Goal: Find specific page/section: Find specific page/section

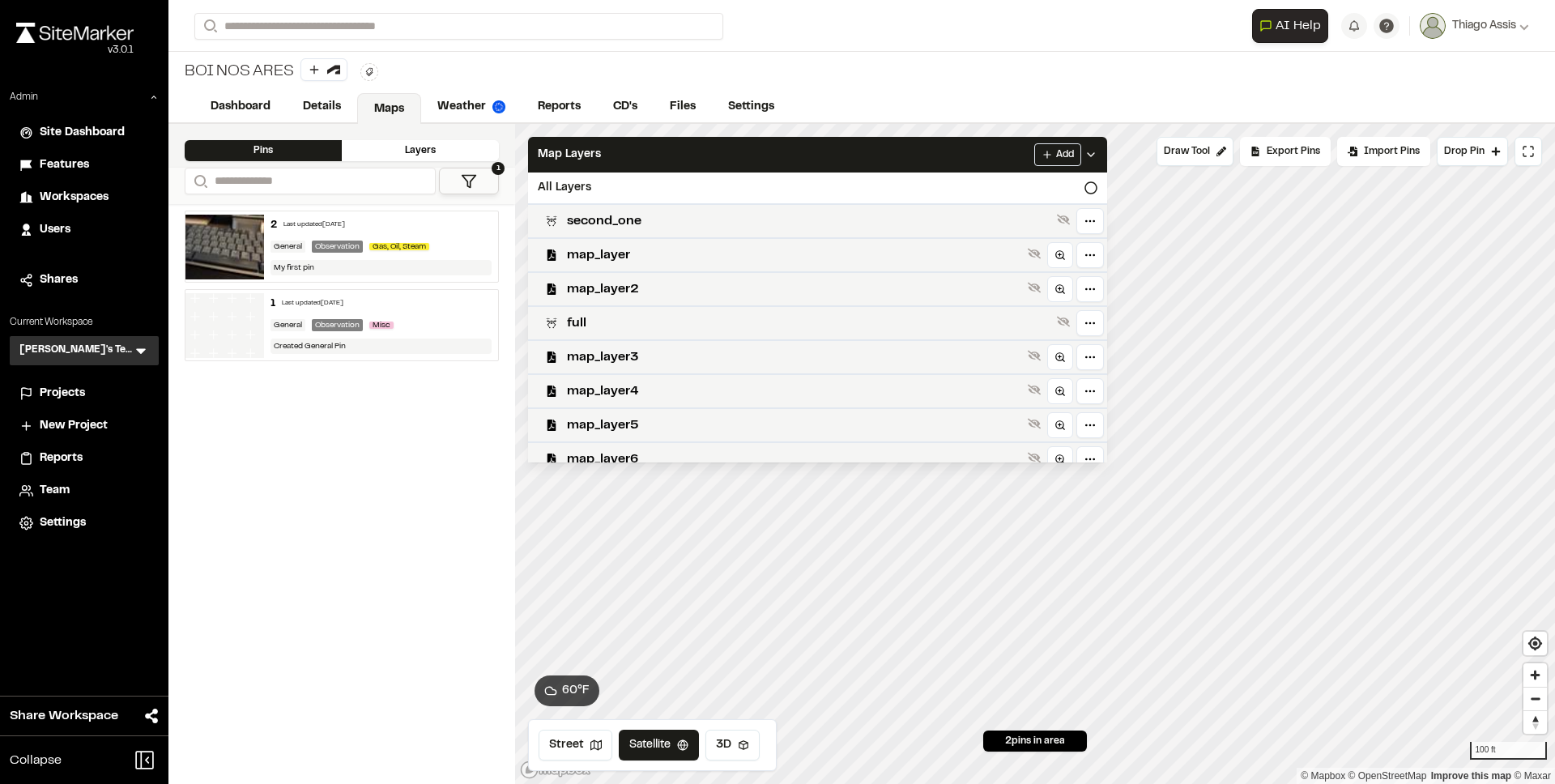
scroll to position [319, 0]
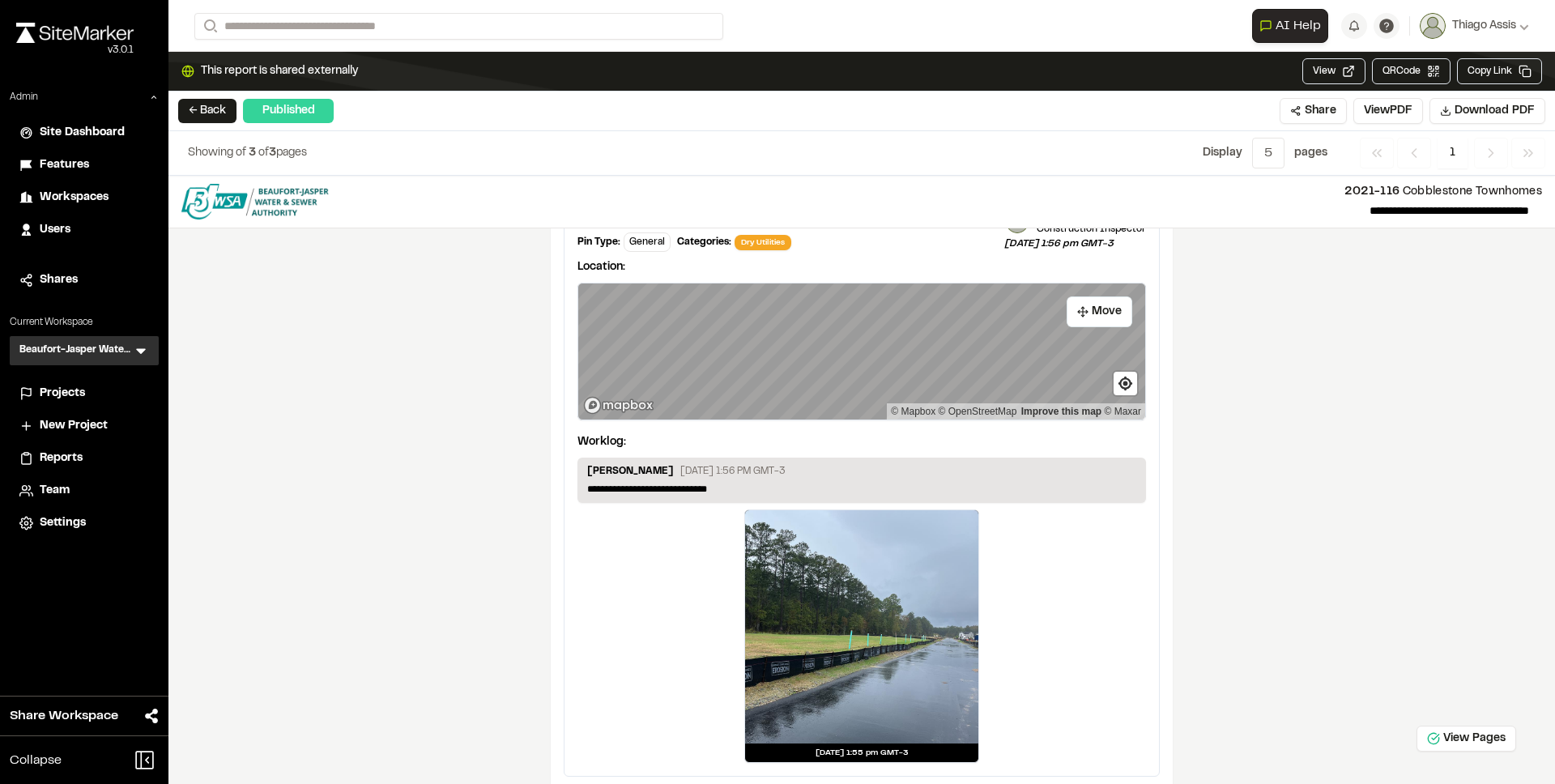
scroll to position [1586, 0]
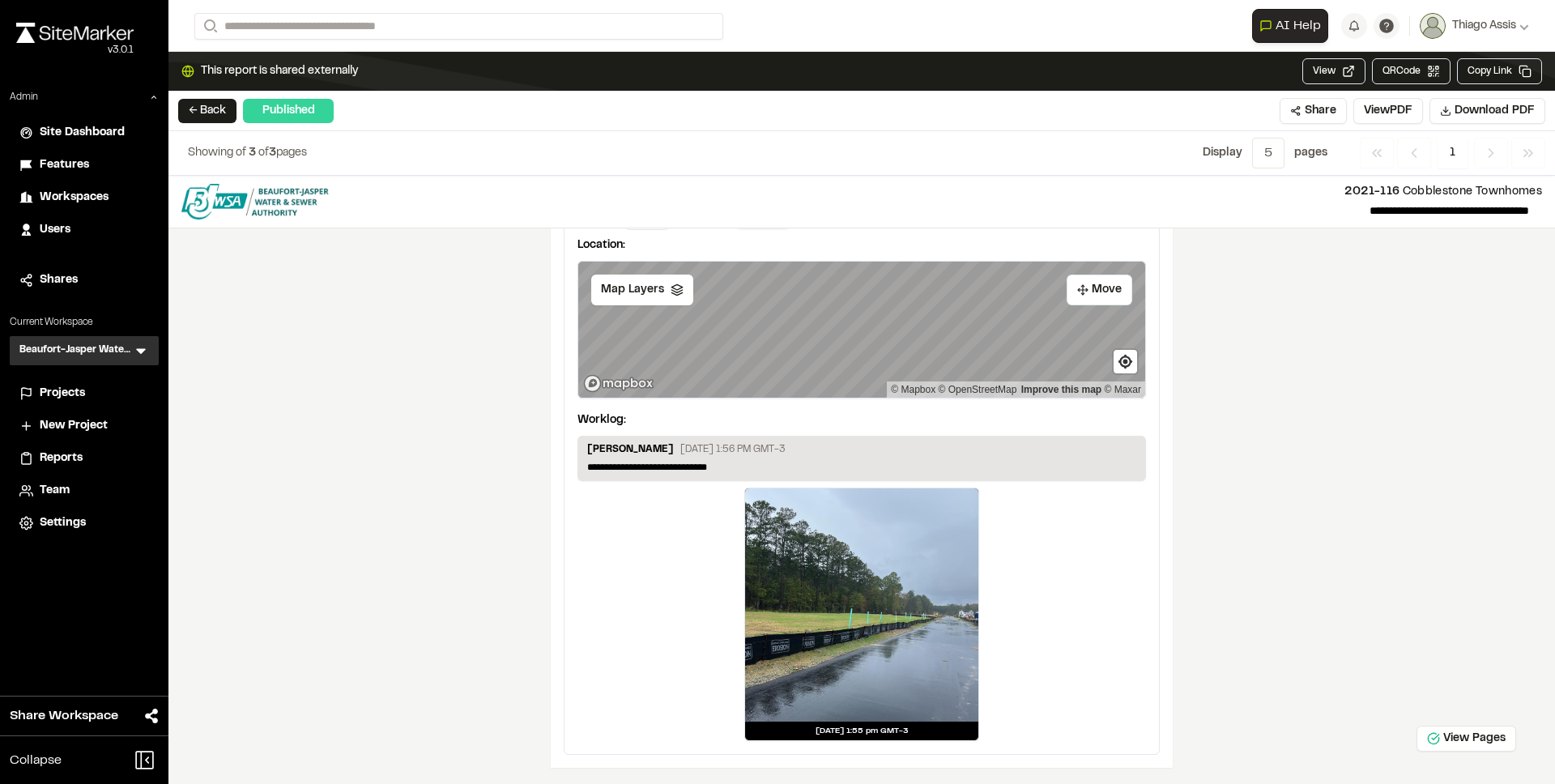
click at [943, 178] on div "**********" at bounding box center [862, 202] width 1361 height 52
